Goal: Task Accomplishment & Management: Manage account settings

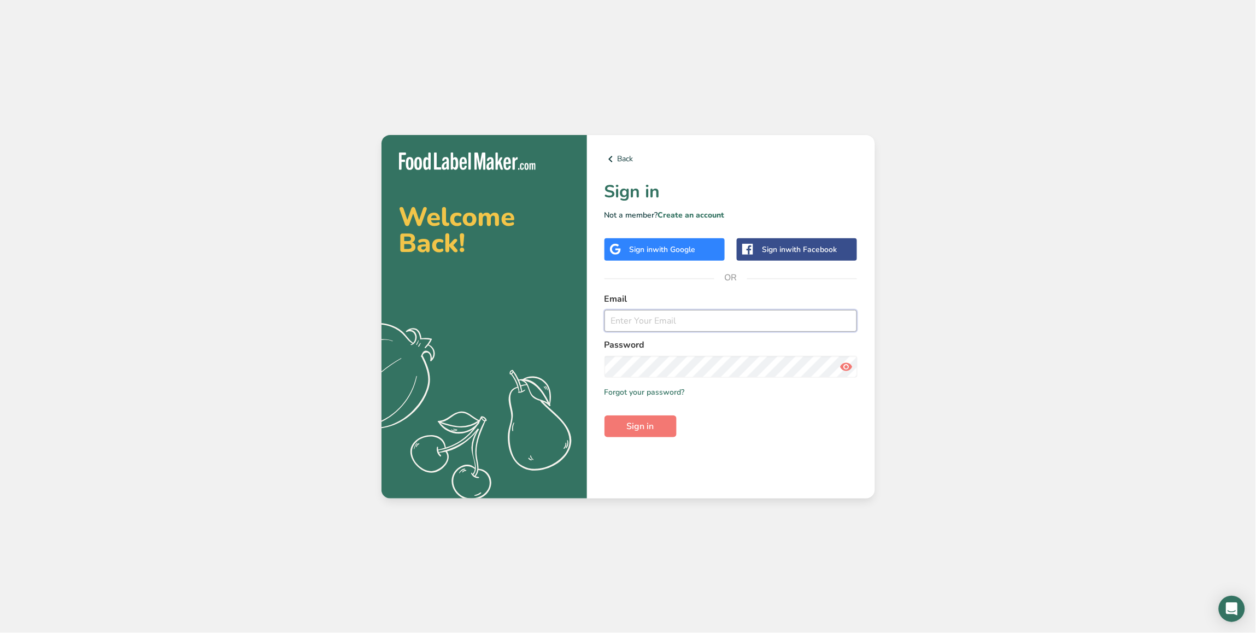
click at [654, 323] on input "email" at bounding box center [731, 321] width 253 height 22
click at [697, 212] on link "Create an account" at bounding box center [691, 215] width 67 height 10
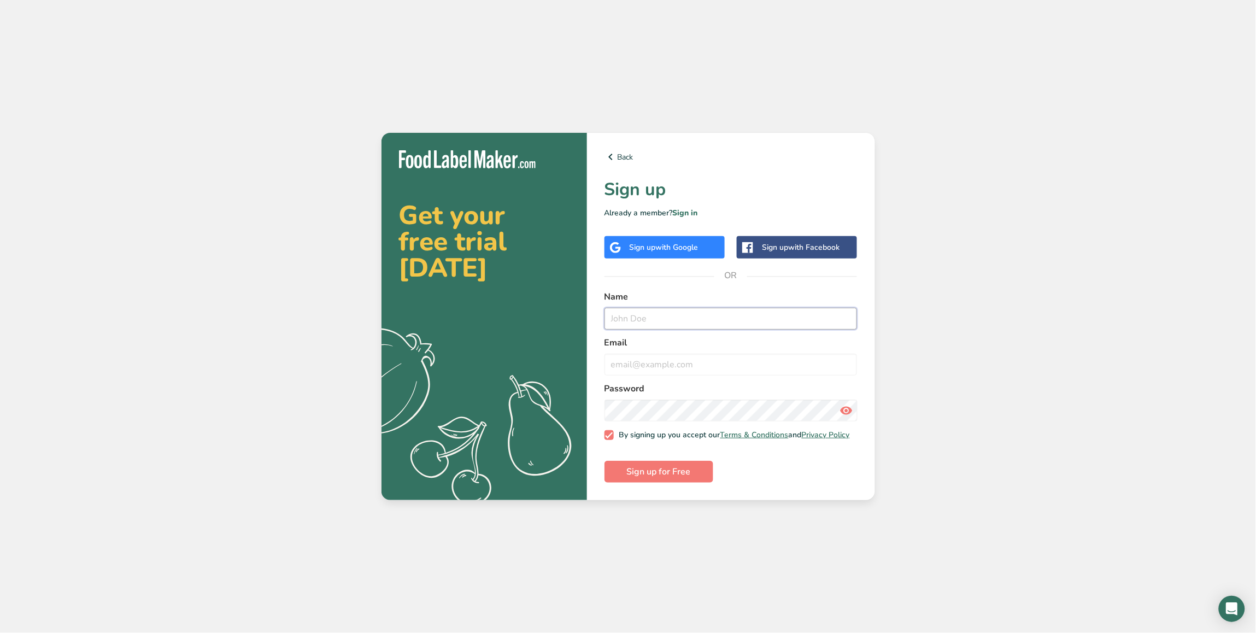
click at [651, 312] on input "text" at bounding box center [731, 319] width 253 height 22
click at [703, 360] on input "email" at bounding box center [731, 365] width 253 height 22
click at [626, 364] on input "Abdulrahman@foodlabelmaker.com" at bounding box center [731, 365] width 253 height 22
type input "test_stripe@foodlabelmaker.com"
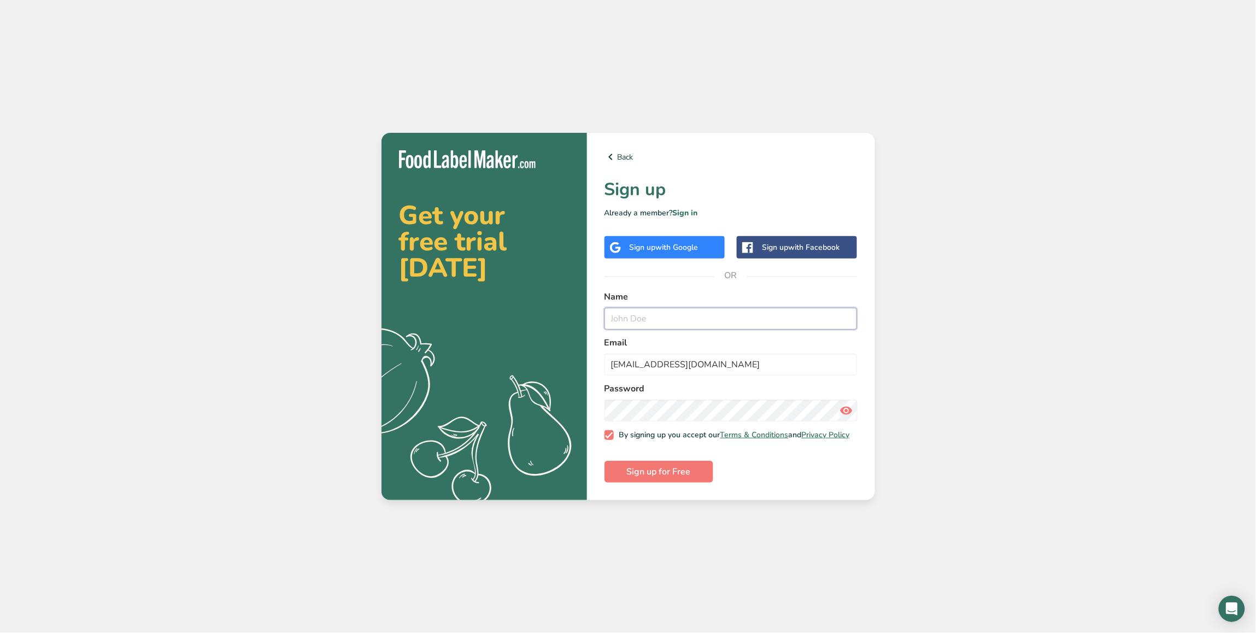
click at [682, 312] on input "text" at bounding box center [731, 319] width 253 height 22
paste input "test_stripe@foodlabelmaker.com"
drag, startPoint x: 655, startPoint y: 318, endPoint x: 754, endPoint y: 313, distance: 99.6
click at [754, 313] on input "test_stripe@foodlabelmaker.com" at bounding box center [731, 319] width 253 height 22
type input "test_stripe"
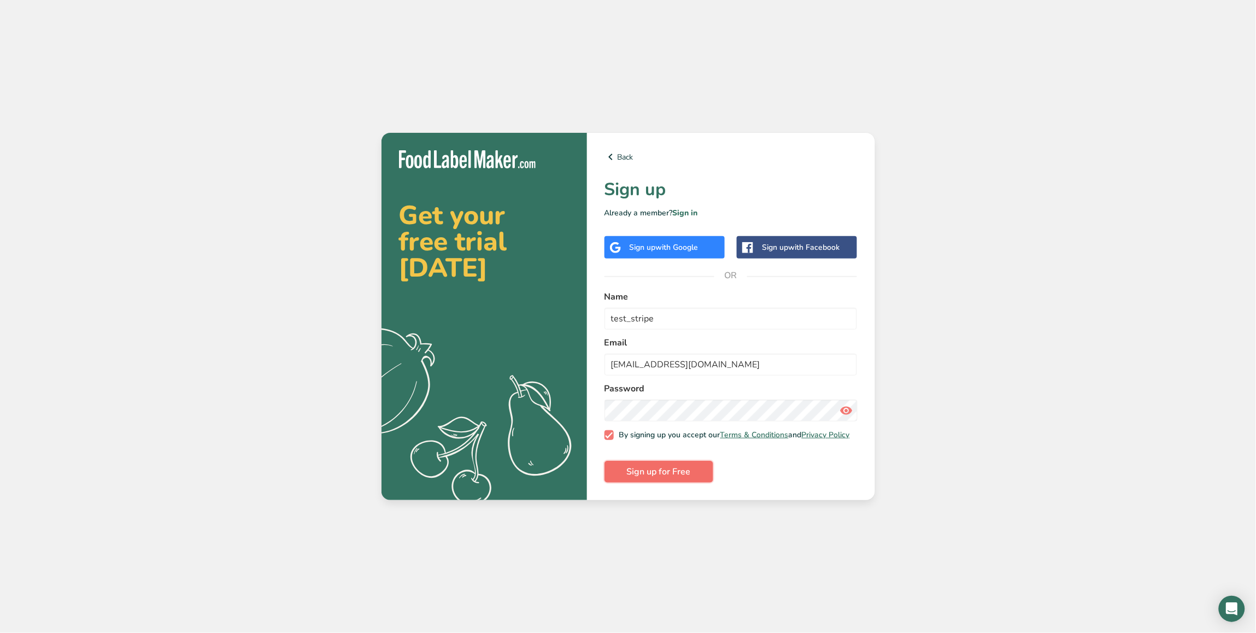
click at [695, 473] on button "Sign up for Free" at bounding box center [659, 472] width 109 height 22
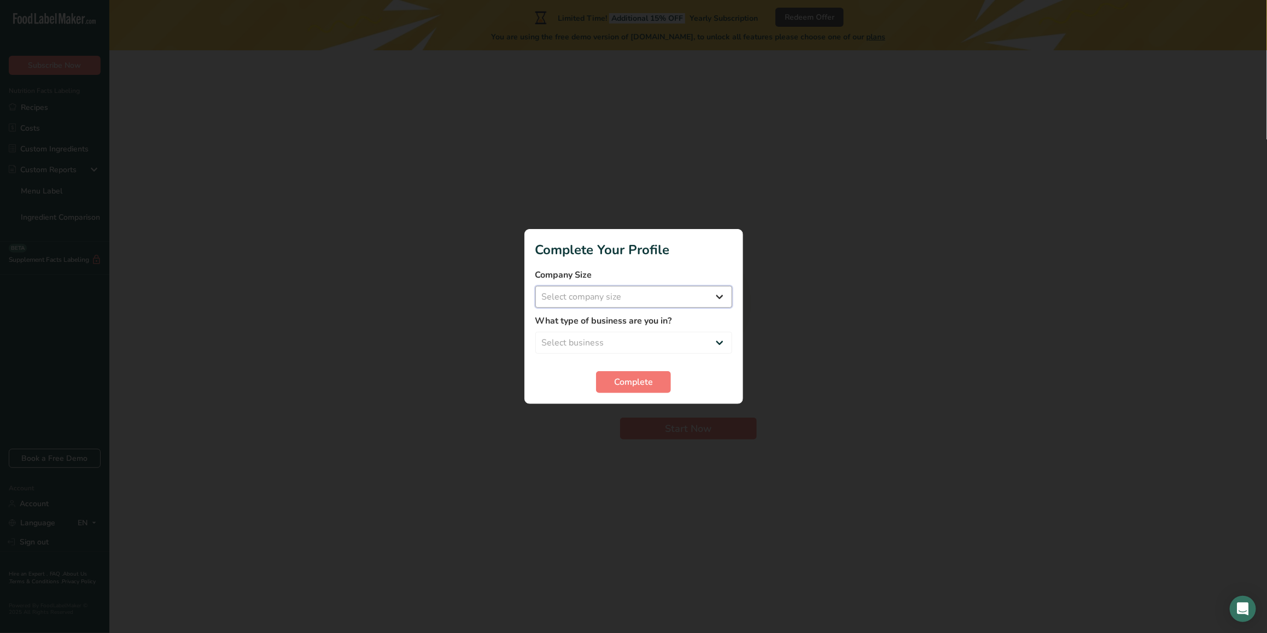
select select "1"
click at [535, 286] on select "Select company size Fewer than 10 Employees 10 to 50 Employees 51 to 500 Employ…" at bounding box center [633, 297] width 197 height 22
select select "1"
click at [535, 332] on select "Select business Packaged Food Manufacturer Restaurant & Cafe Bakery Meal Plans …" at bounding box center [633, 343] width 197 height 22
click at [641, 389] on span "Complete" at bounding box center [633, 382] width 39 height 13
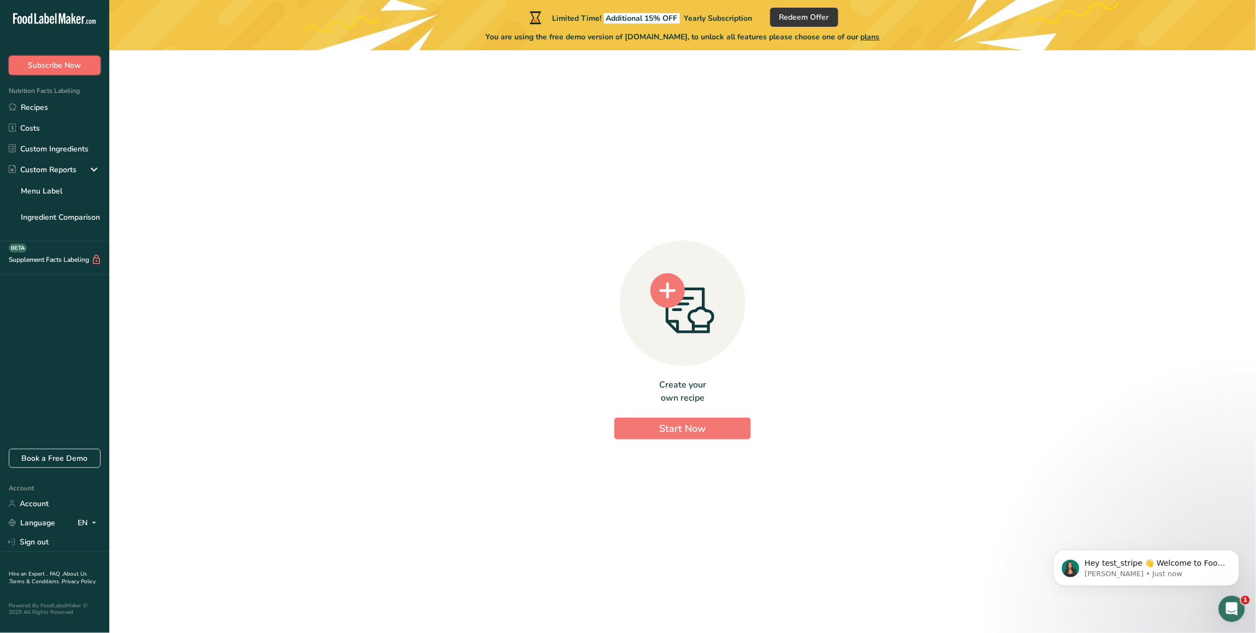
click at [84, 69] on button "Subscribe Now" at bounding box center [55, 65] width 92 height 19
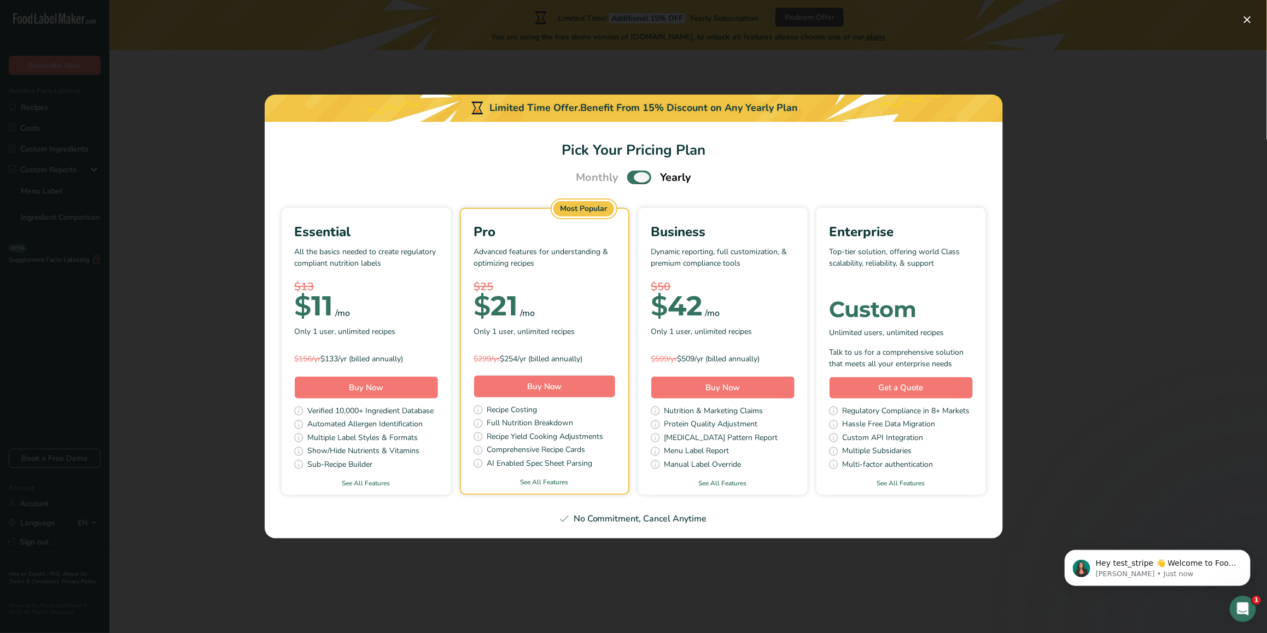
click at [635, 179] on span "Pick Your Pricing Plan Modal" at bounding box center [639, 178] width 24 height 14
click at [634, 179] on input "Pick Your Pricing Plan Modal" at bounding box center [630, 177] width 7 height 7
checkbox input "false"
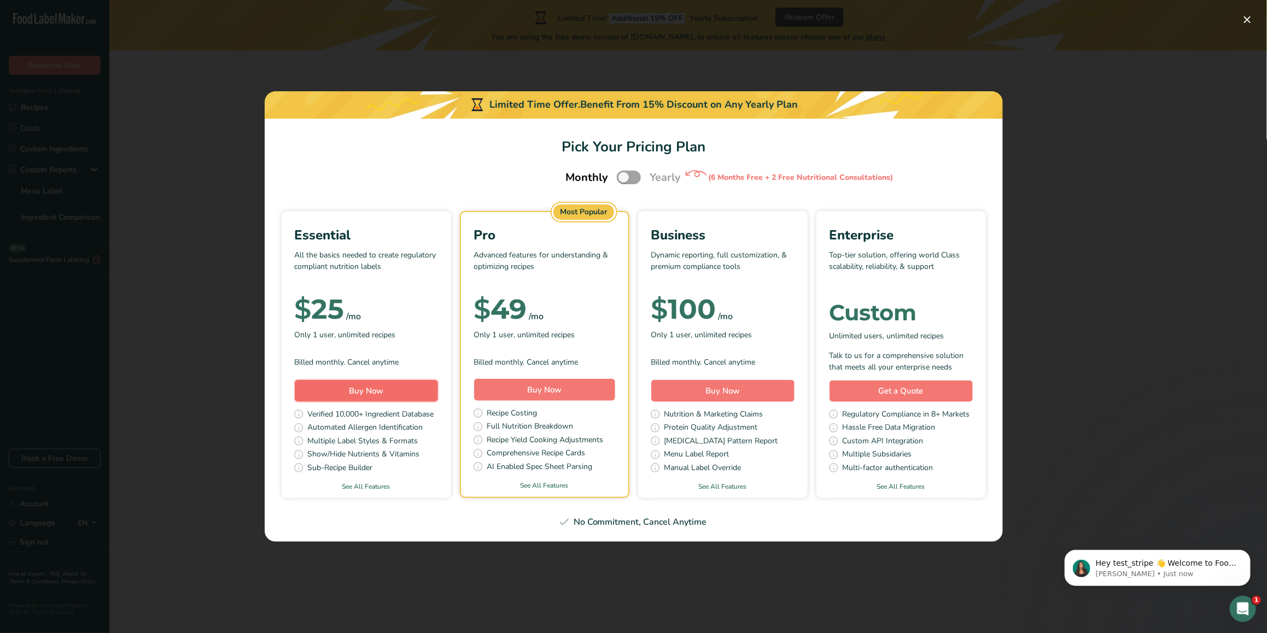
click at [403, 387] on button "Buy Now" at bounding box center [366, 391] width 143 height 22
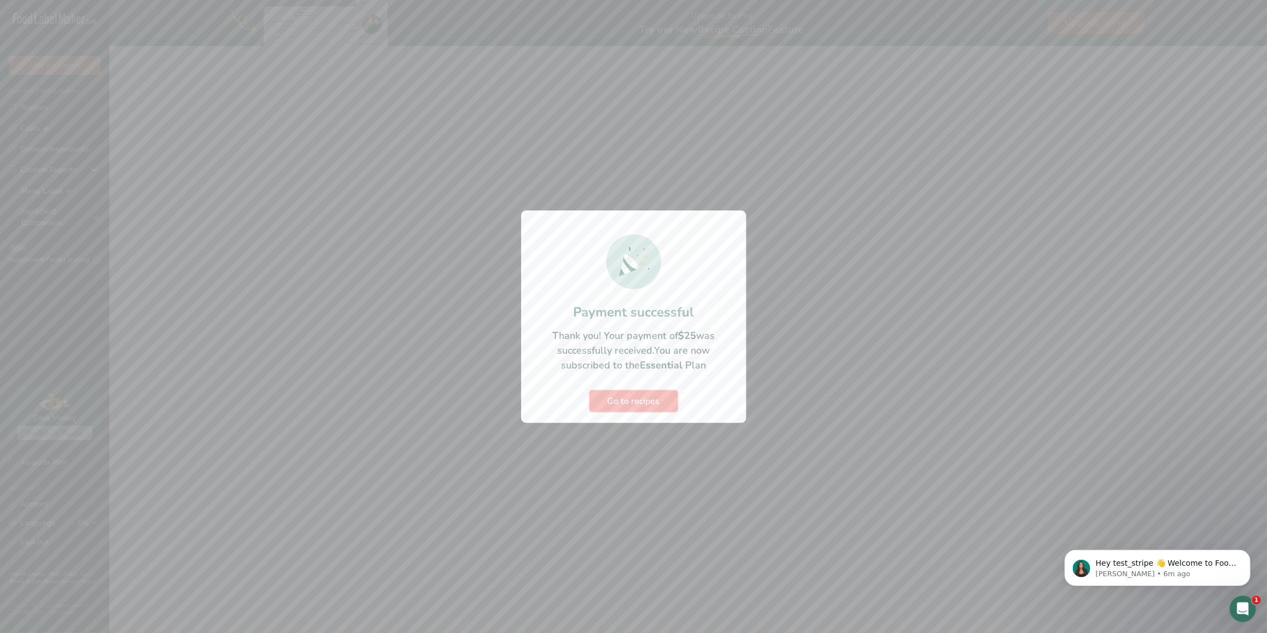
click at [624, 397] on span "Go to recipes" at bounding box center [633, 401] width 52 height 13
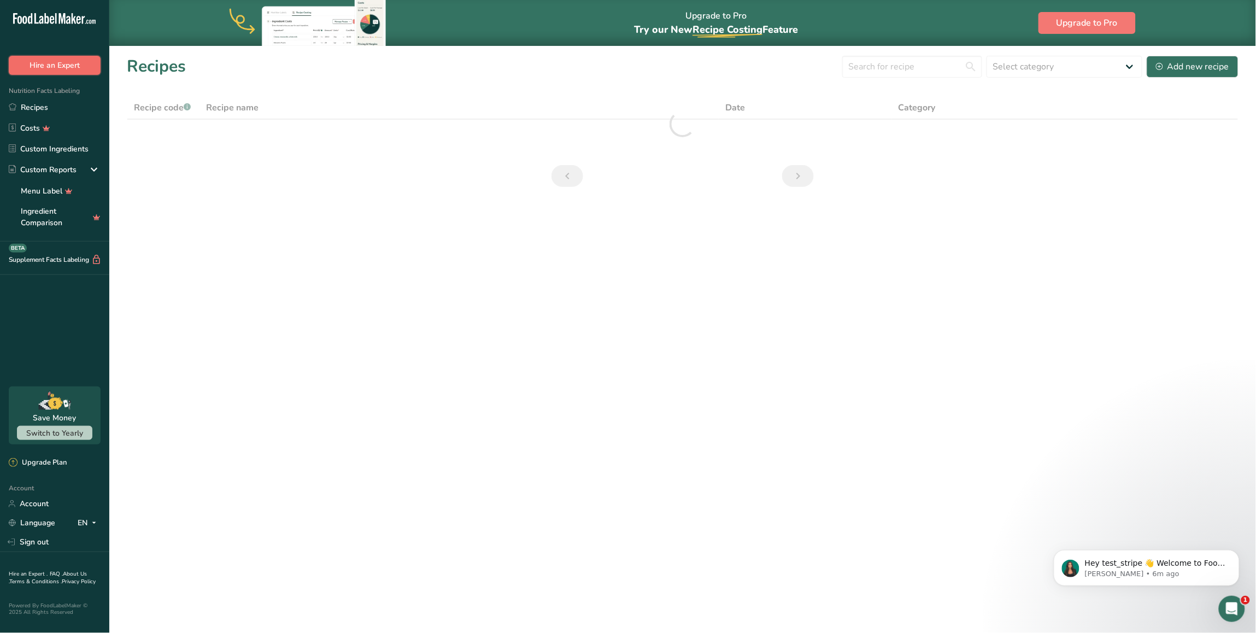
click at [77, 68] on button "Hire an Expert" at bounding box center [55, 65] width 92 height 19
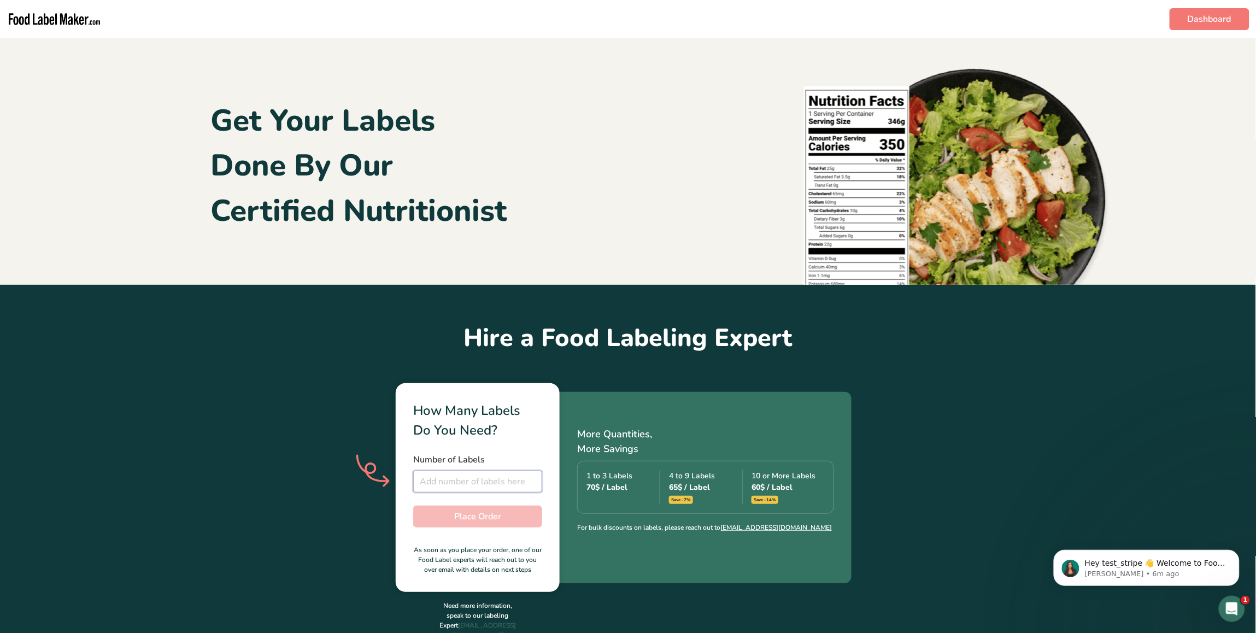
click at [488, 478] on input "number" at bounding box center [477, 482] width 129 height 22
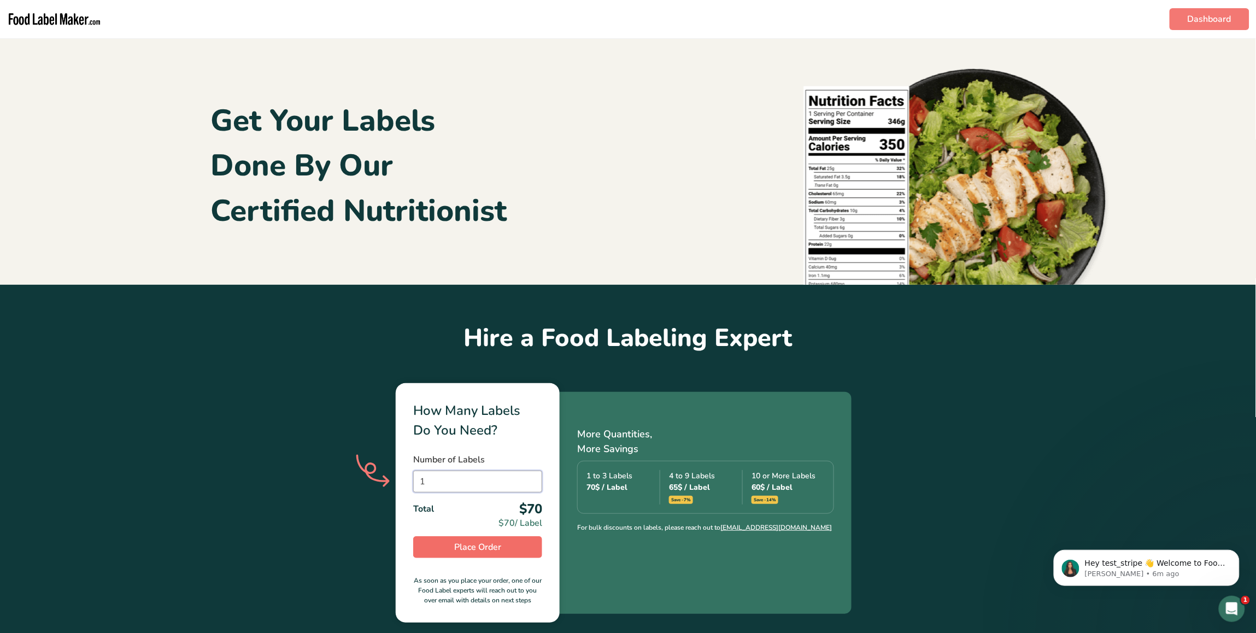
type input "1"
click at [490, 544] on span "Place Order" at bounding box center [477, 547] width 47 height 13
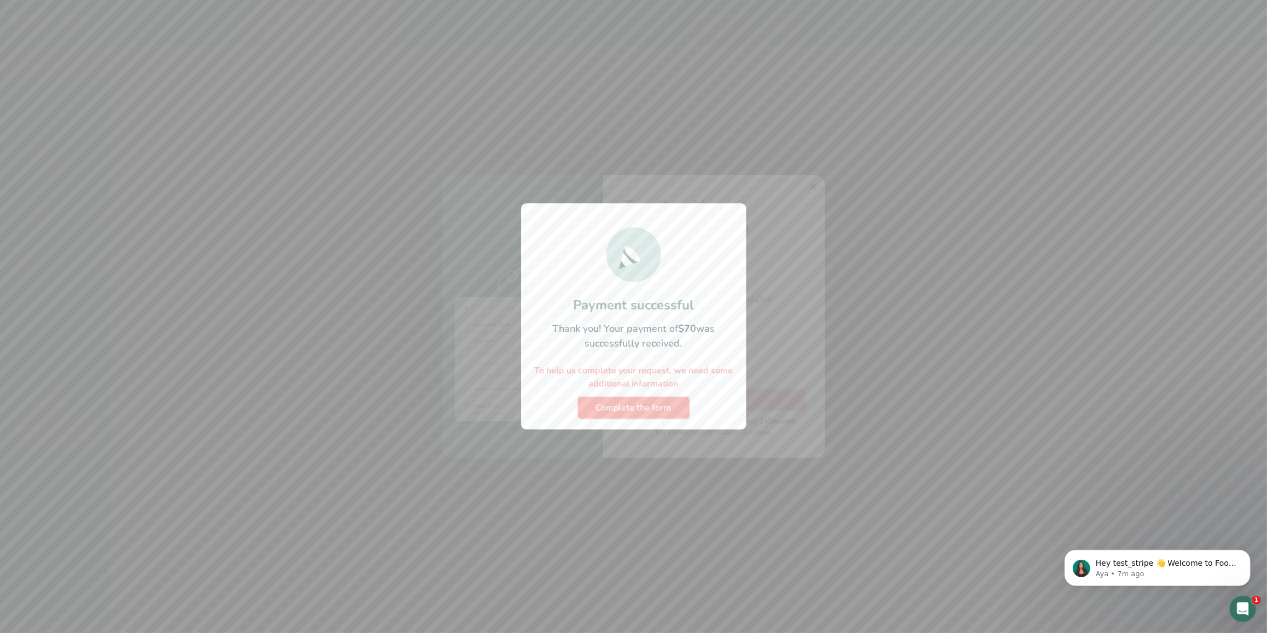
click at [672, 416] on button "Complete the form" at bounding box center [634, 408] width 112 height 22
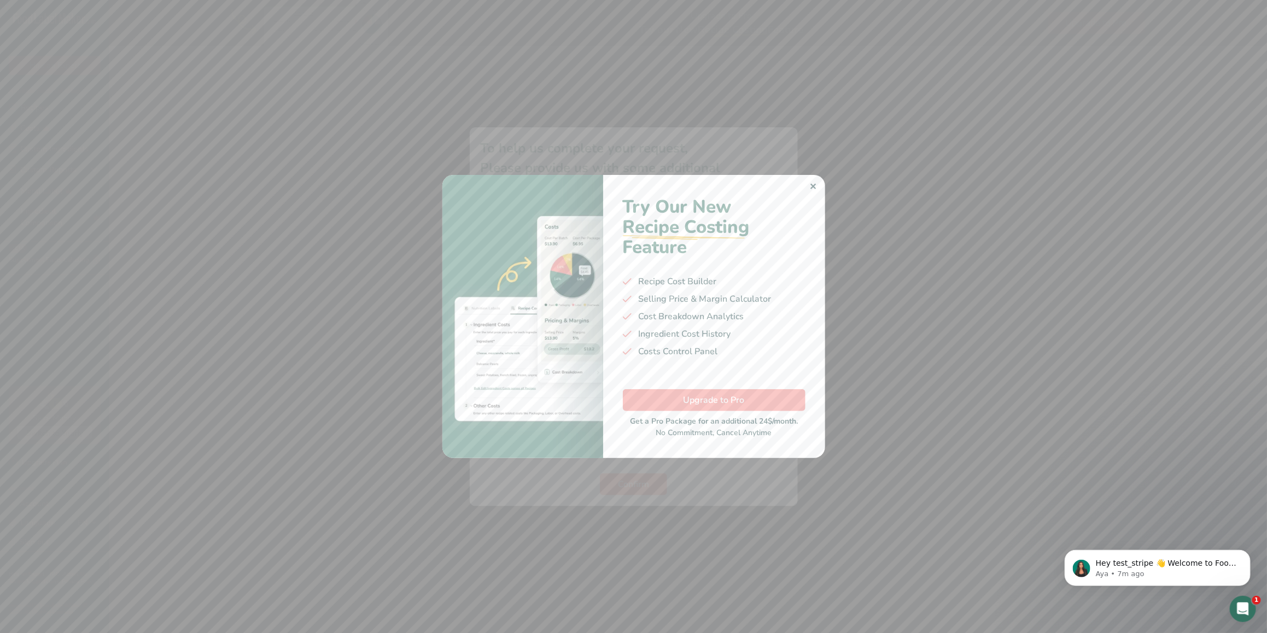
click at [815, 189] on div "✕" at bounding box center [813, 186] width 7 height 13
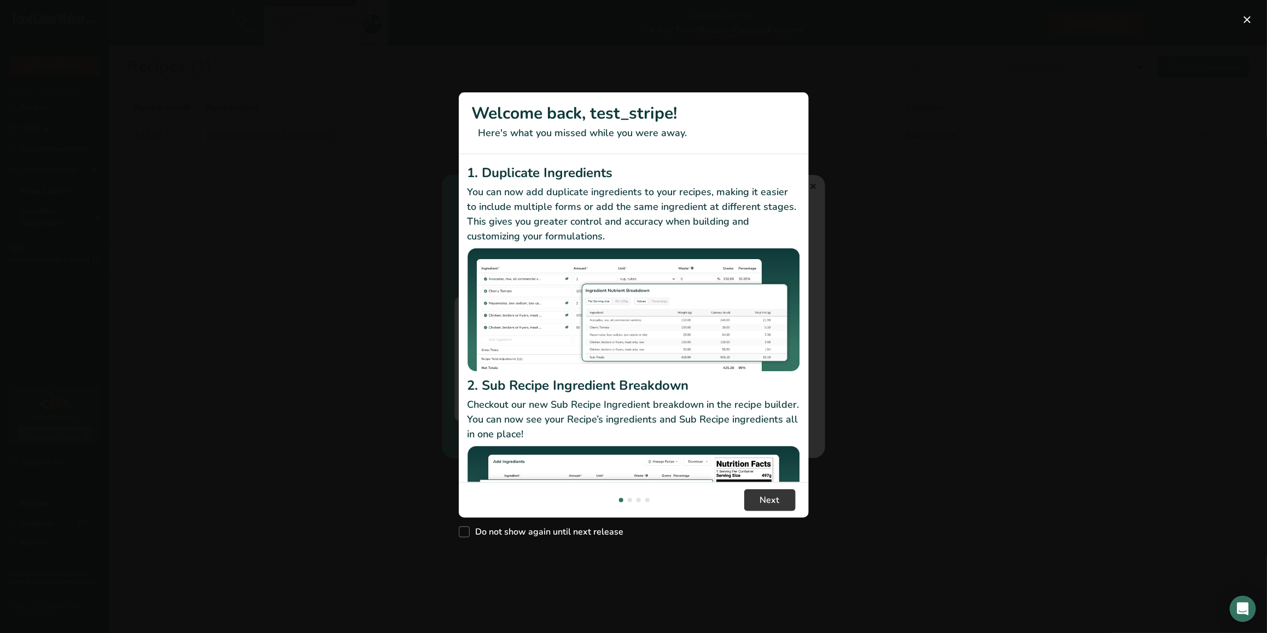
click at [330, 271] on div "New Features" at bounding box center [633, 316] width 1267 height 633
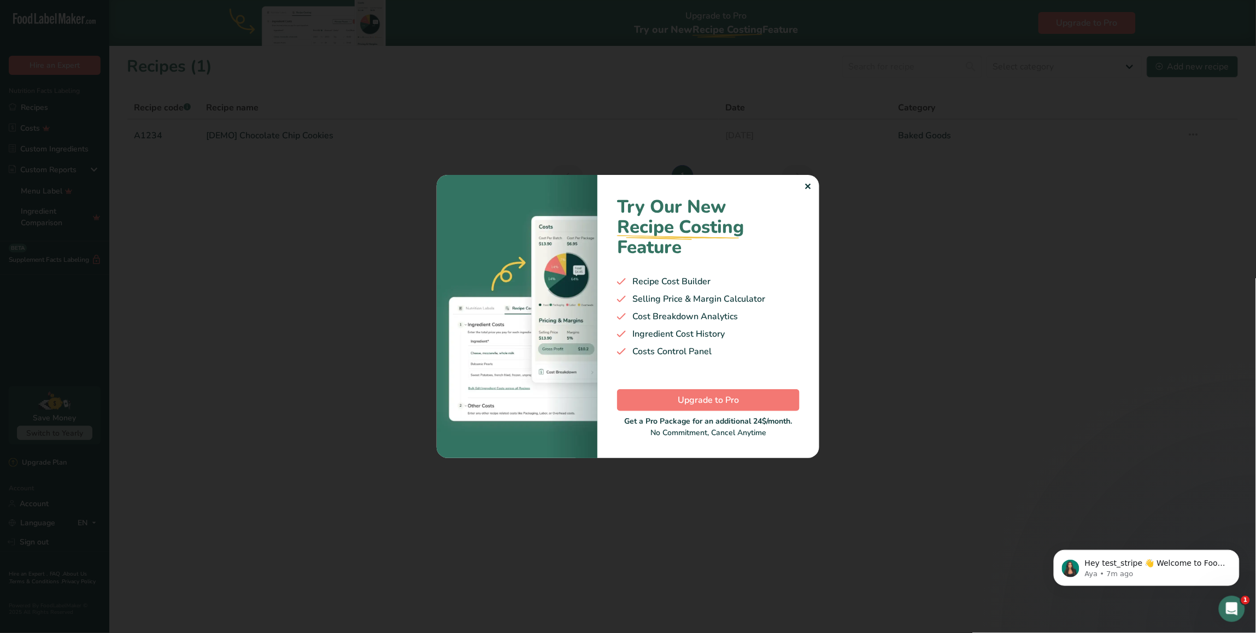
click at [130, 374] on div at bounding box center [628, 316] width 1256 height 633
click at [806, 185] on div "✕ Try Our New Recipe Costing .a-29{fill:none;stroke-linecap:round;stroke-width:…" at bounding box center [628, 316] width 383 height 283
click at [806, 185] on div "✕" at bounding box center [807, 186] width 7 height 13
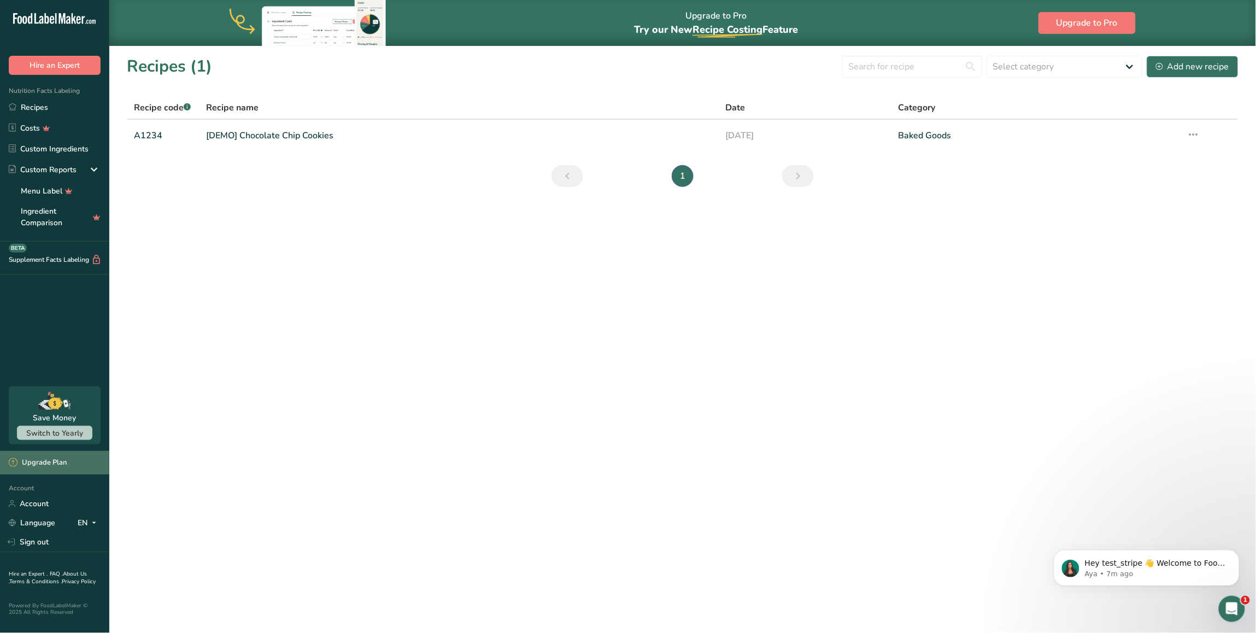
click at [52, 465] on div "Upgrade Plan" at bounding box center [38, 463] width 58 height 11
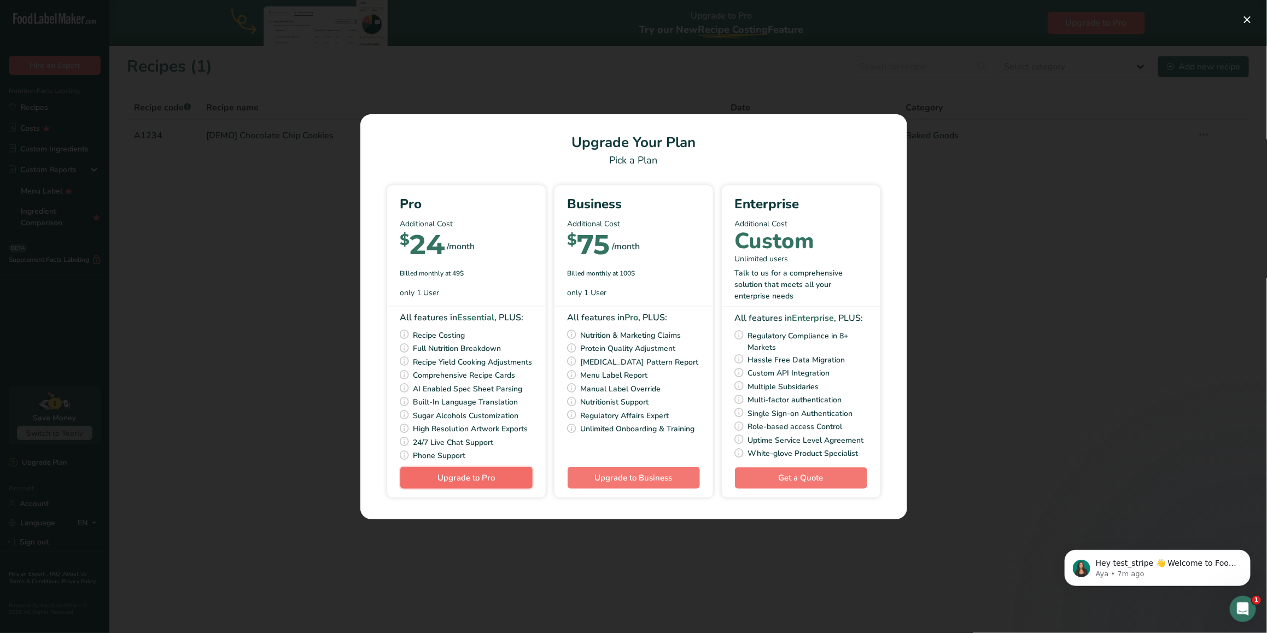
click at [484, 484] on span "Upgrade to Pro" at bounding box center [465, 477] width 57 height 13
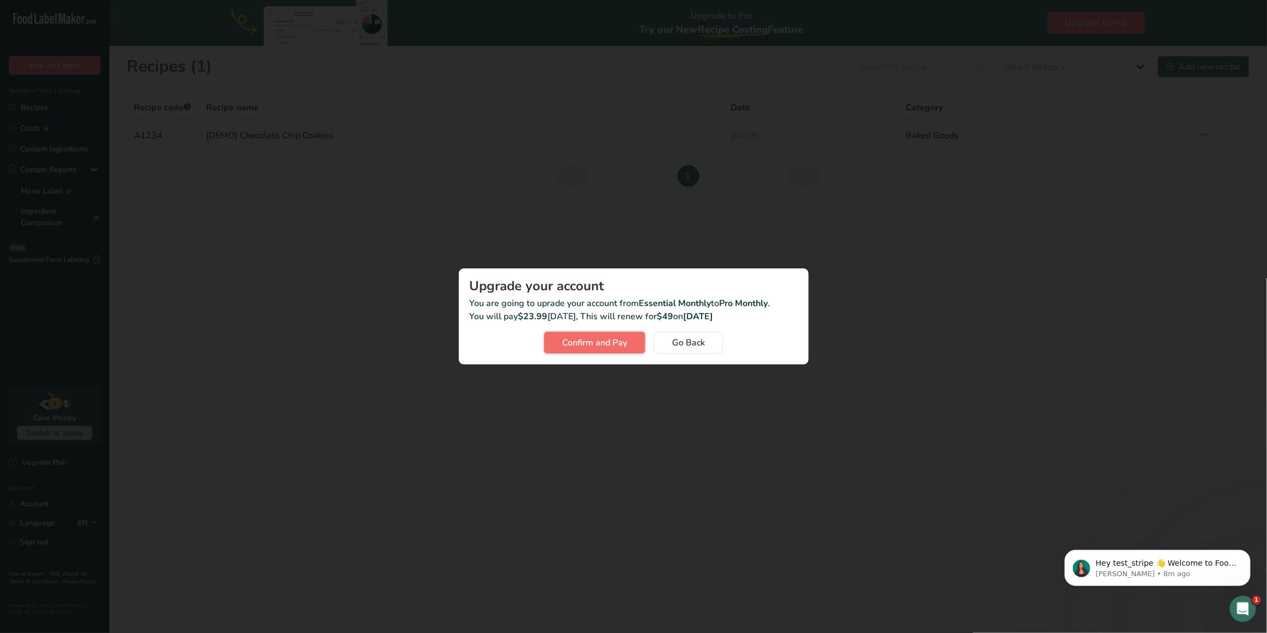
click at [630, 342] on button "Confirm and Pay" at bounding box center [594, 343] width 101 height 22
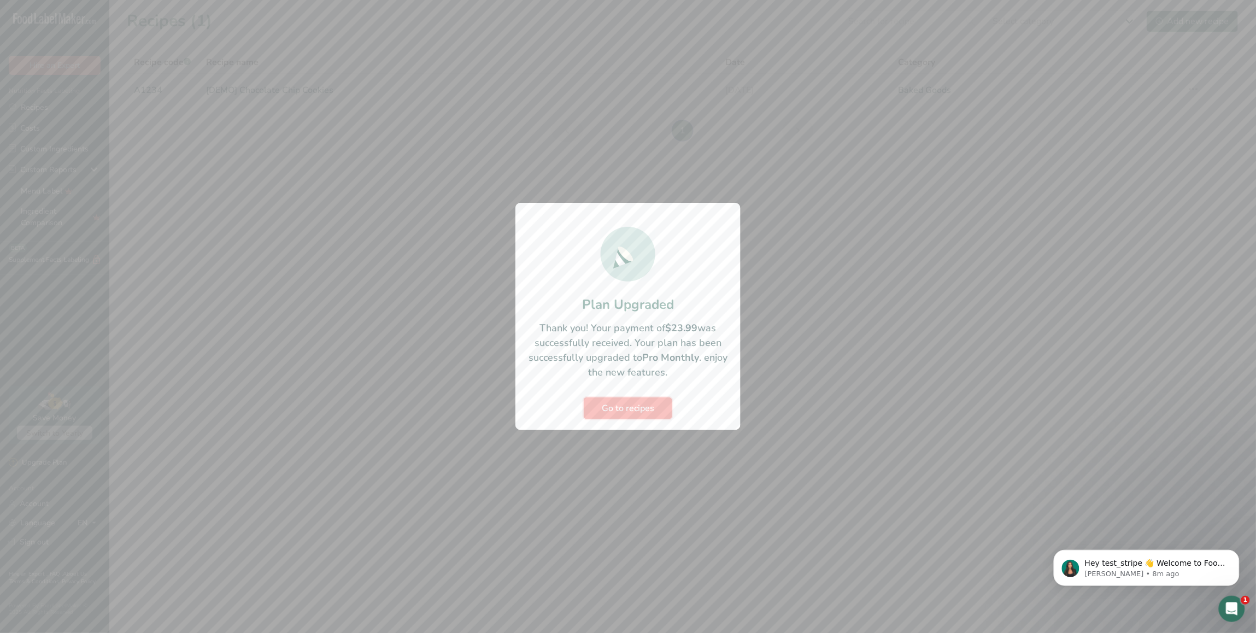
click at [610, 406] on span "Go to recipes" at bounding box center [628, 408] width 52 height 13
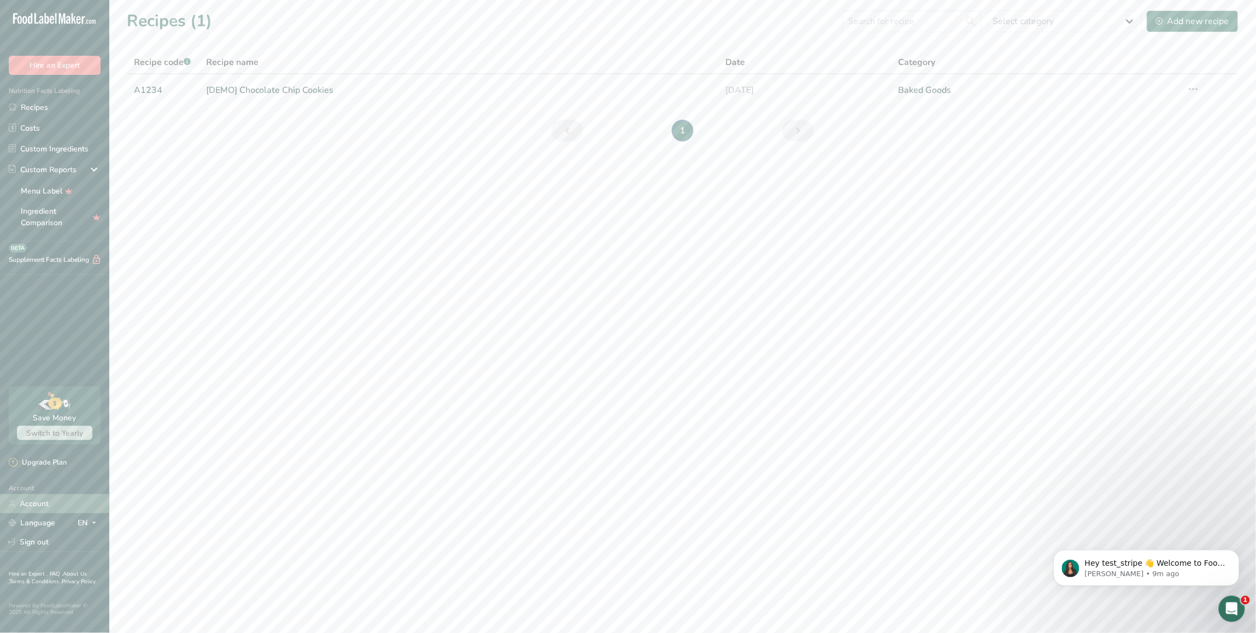
click at [62, 498] on link "Account" at bounding box center [54, 503] width 109 height 19
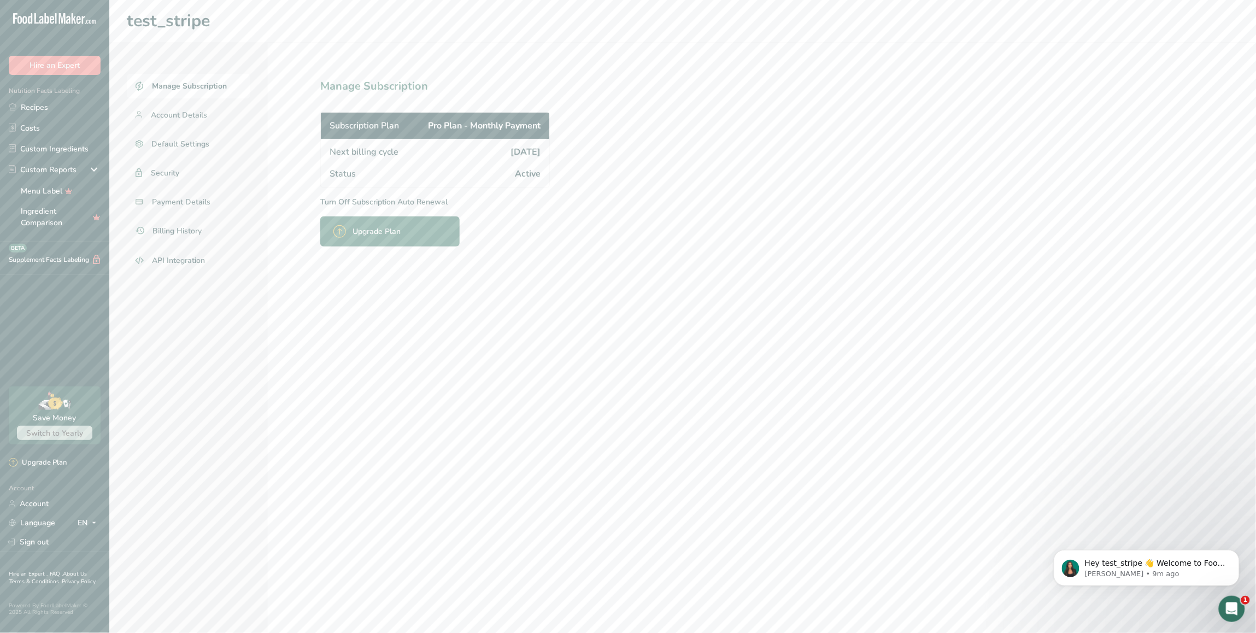
click at [383, 197] on p "Turn Off Subscription Auto Renewal" at bounding box center [459, 201] width 278 height 11
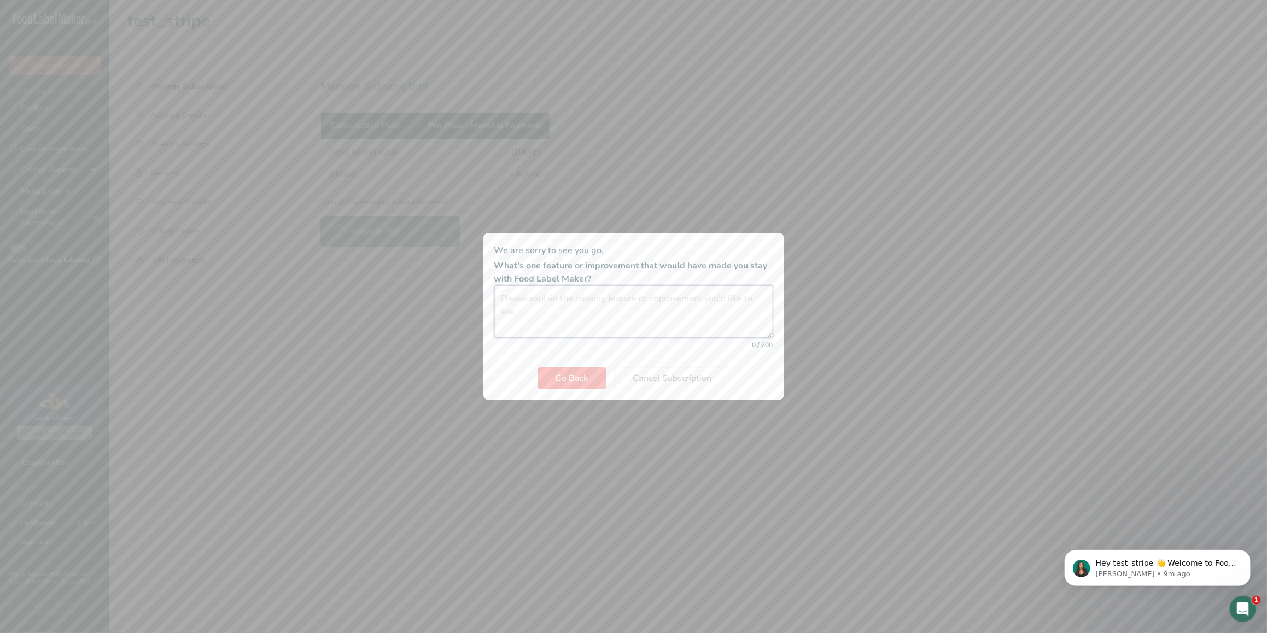
click at [610, 297] on textarea "Cancel subscription modal" at bounding box center [633, 311] width 279 height 52
type textarea "testing"
click at [677, 375] on span "Cancel Subscription" at bounding box center [672, 378] width 79 height 13
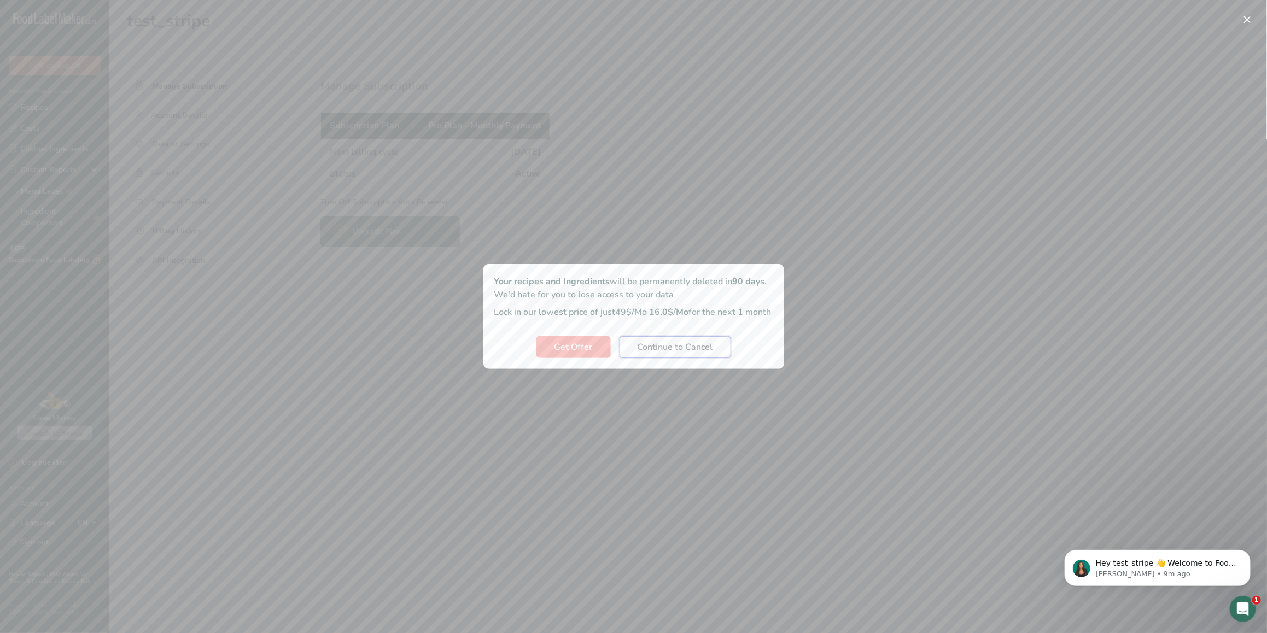
click at [663, 354] on span "Continue to Cancel" at bounding box center [674, 347] width 75 height 13
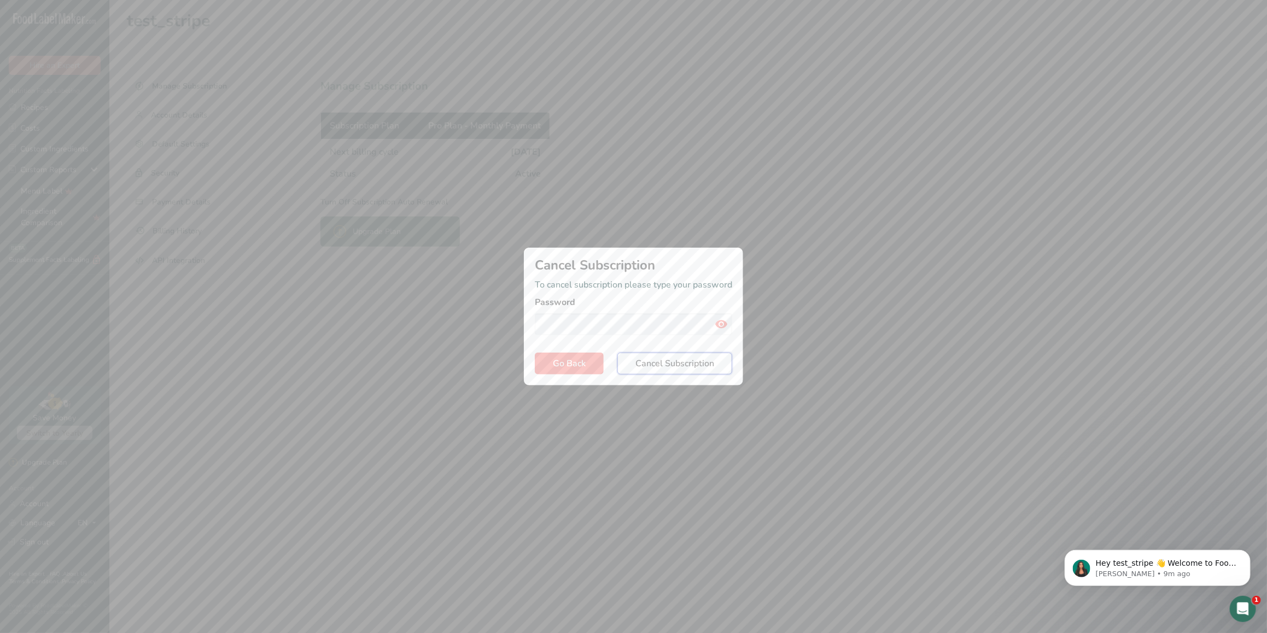
click at [663, 367] on span "Cancel Subscription" at bounding box center [674, 363] width 79 height 13
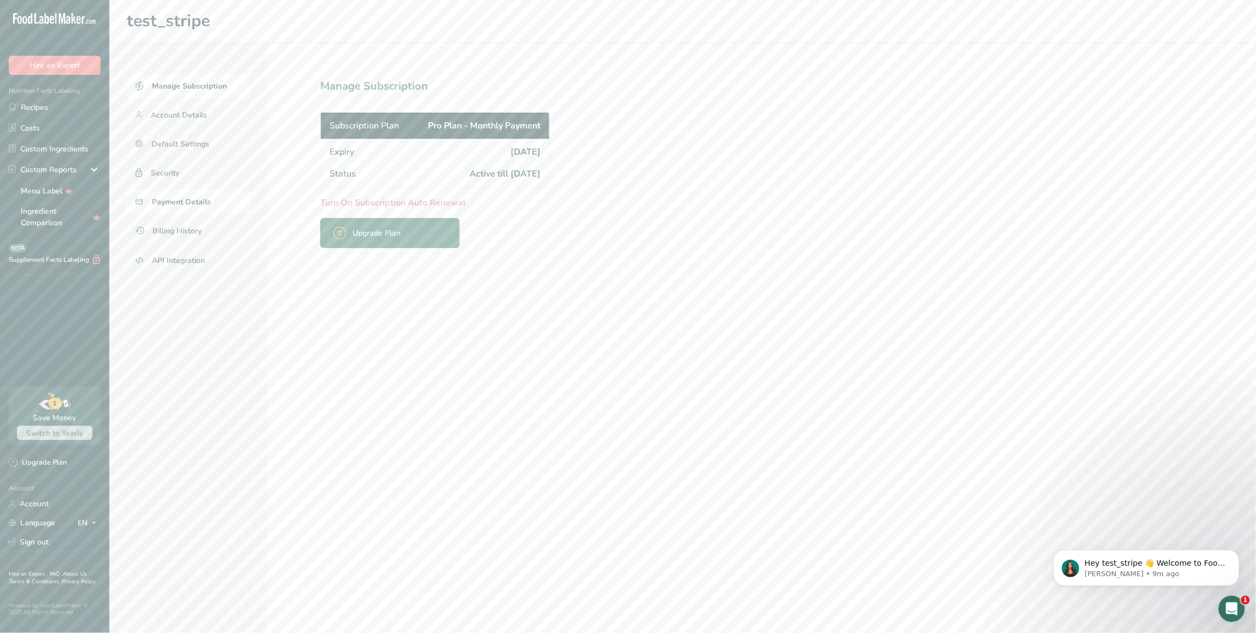
click at [194, 202] on span "Payment Details" at bounding box center [181, 201] width 59 height 11
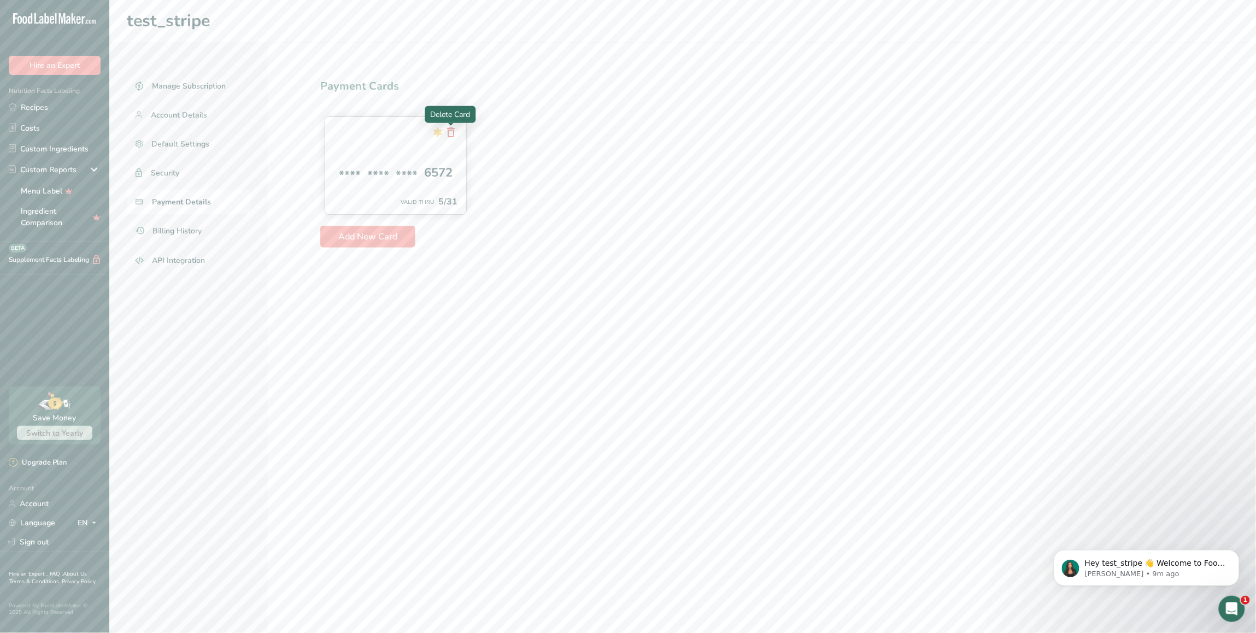
click at [452, 132] on icon at bounding box center [450, 132] width 13 height 20
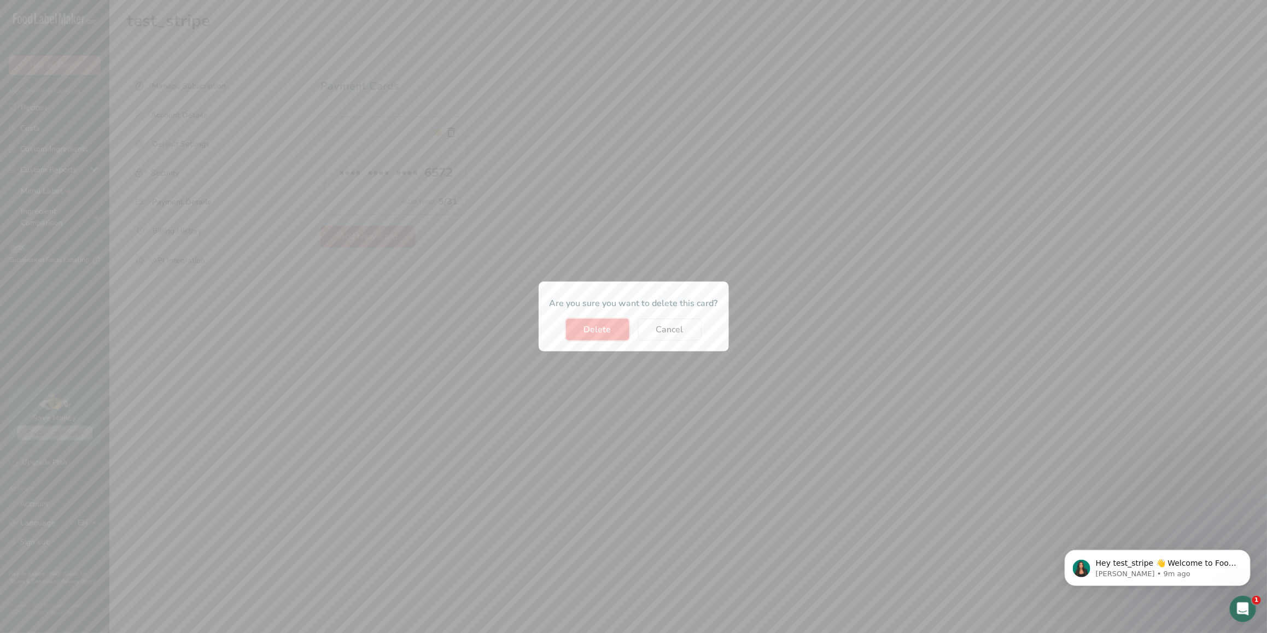
click at [592, 334] on span "Delete" at bounding box center [597, 329] width 27 height 13
